Goal: Transaction & Acquisition: Purchase product/service

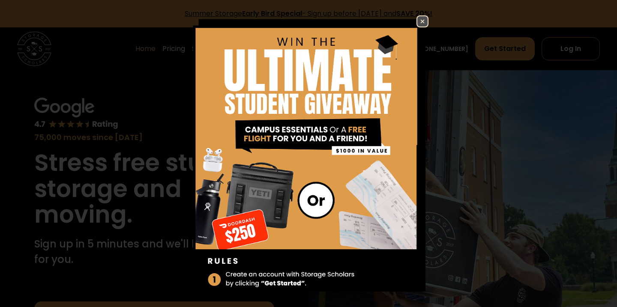
scroll to position [57, 0]
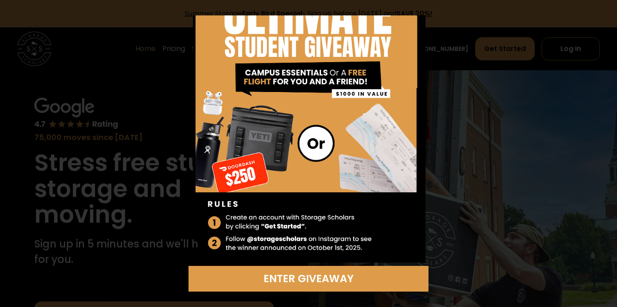
click at [444, 119] on div "Enter Giveaway" at bounding box center [309, 153] width 302 height 276
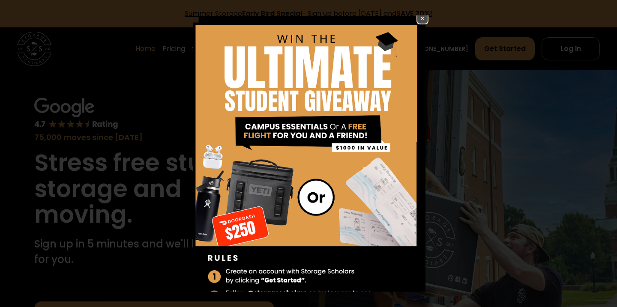
scroll to position [0, 0]
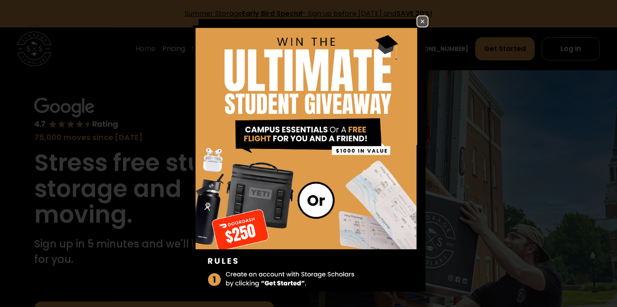
click at [420, 22] on img at bounding box center [422, 21] width 10 height 10
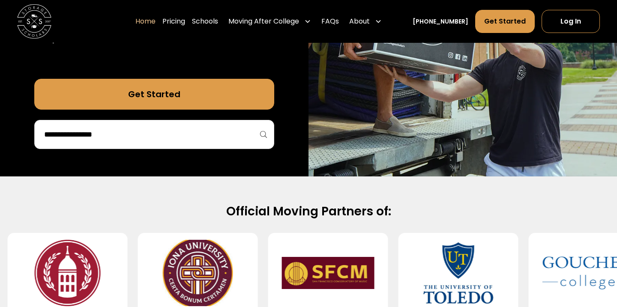
scroll to position [250, 0]
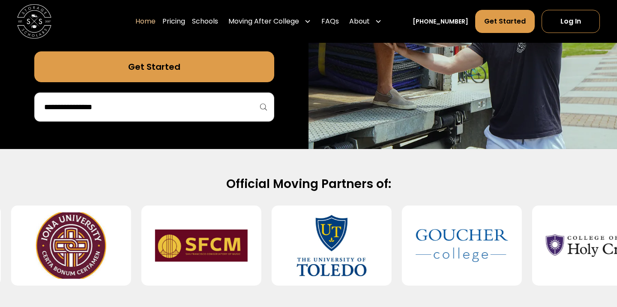
click at [212, 113] on input "search" at bounding box center [154, 107] width 222 height 15
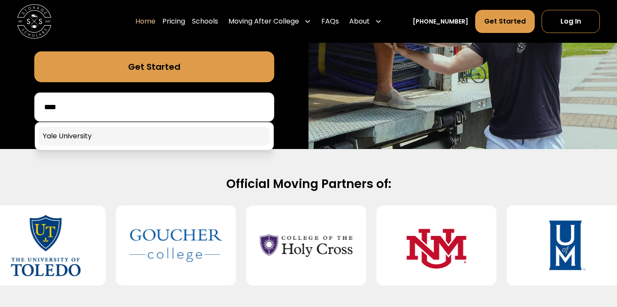
type input "****"
click at [208, 141] on link at bounding box center [154, 136] width 231 height 19
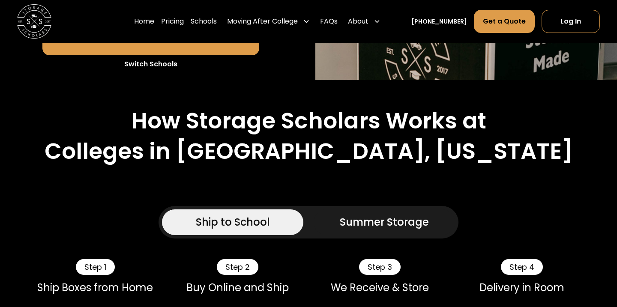
scroll to position [484, 0]
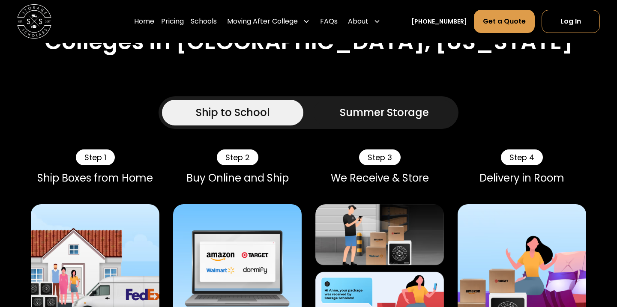
click at [371, 122] on link "Summer Storage" at bounding box center [384, 113] width 141 height 26
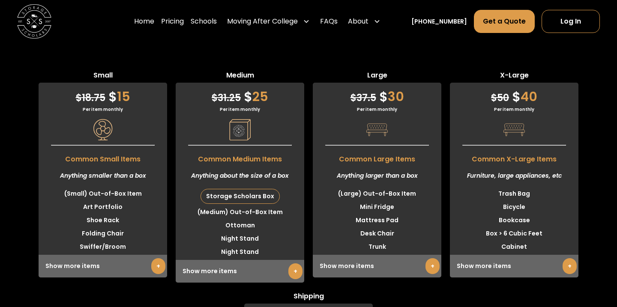
scroll to position [2521, 0]
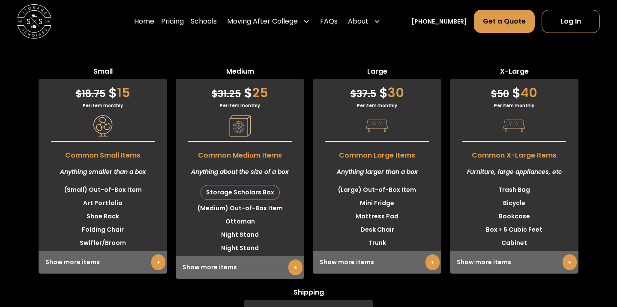
click at [296, 273] on link "+" at bounding box center [295, 268] width 14 height 16
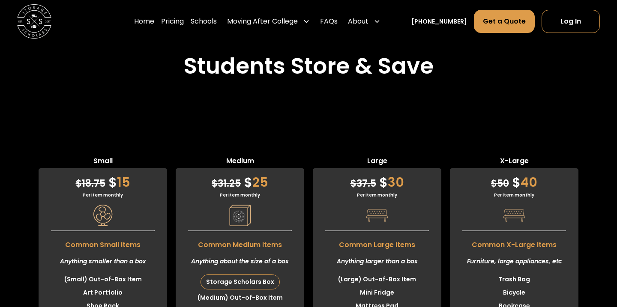
scroll to position [2437, 0]
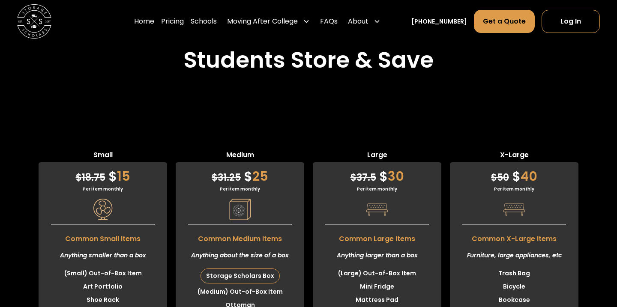
click at [256, 275] on div "Storage Scholars Box" at bounding box center [240, 276] width 78 height 14
click at [238, 156] on span "Medium" at bounding box center [240, 156] width 128 height 12
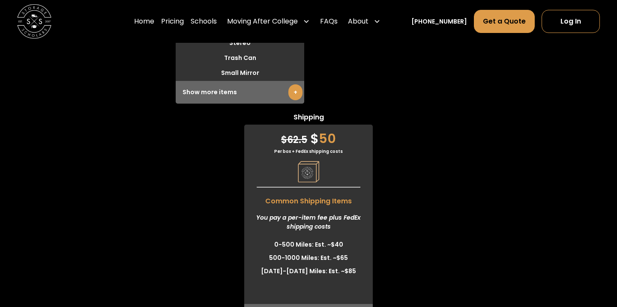
scroll to position [3061, 0]
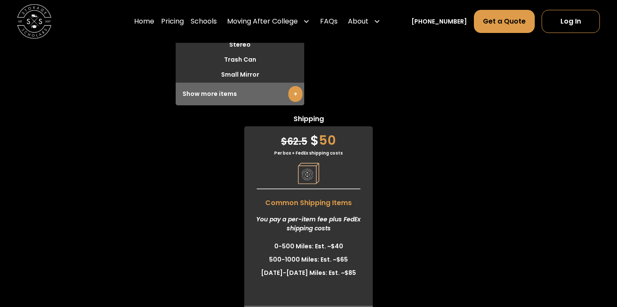
click at [299, 88] on link "+" at bounding box center [295, 94] width 14 height 16
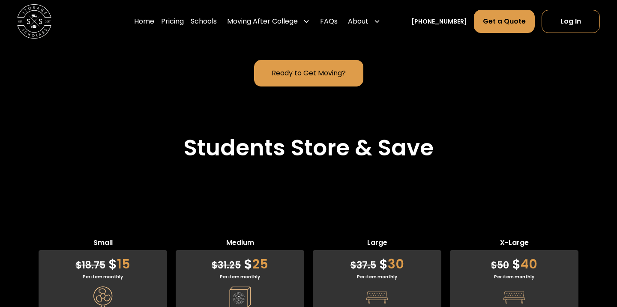
scroll to position [2347, 0]
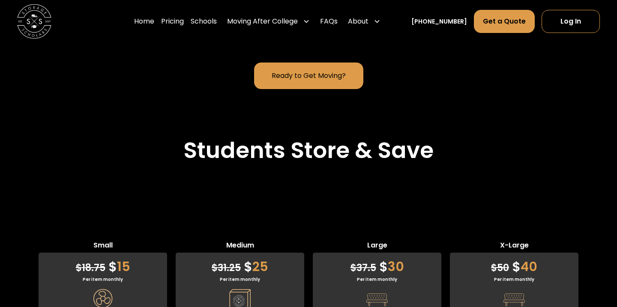
click at [236, 276] on div "$ 31.25 $ 25" at bounding box center [240, 265] width 128 height 24
click at [239, 244] on span "Medium" at bounding box center [240, 246] width 128 height 12
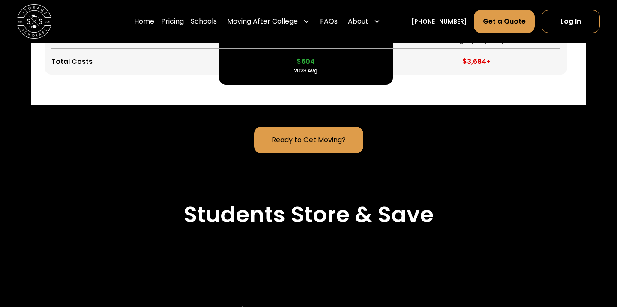
click at [291, 134] on link "Ready to Get Moving?" at bounding box center [308, 140] width 109 height 27
